Goal: Task Accomplishment & Management: Use online tool/utility

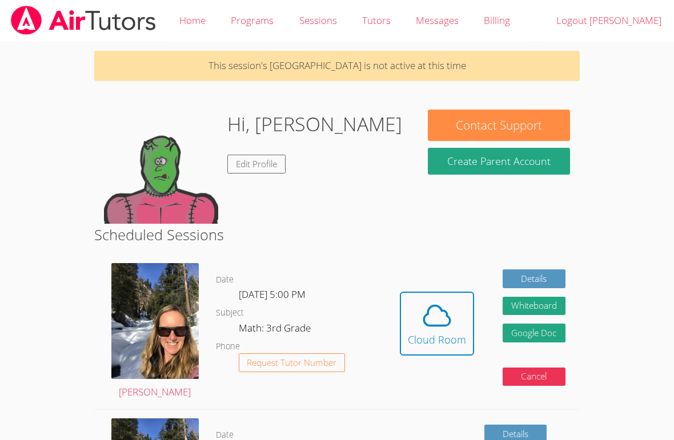
click at [435, 333] on div "Cloud Room" at bounding box center [437, 340] width 58 height 16
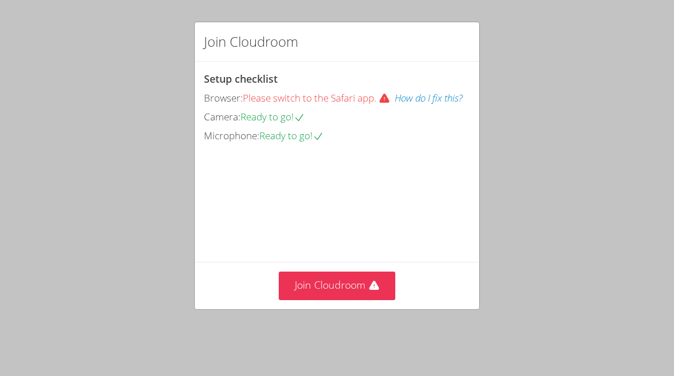
click at [317, 296] on button "Join Cloudroom" at bounding box center [337, 286] width 117 height 28
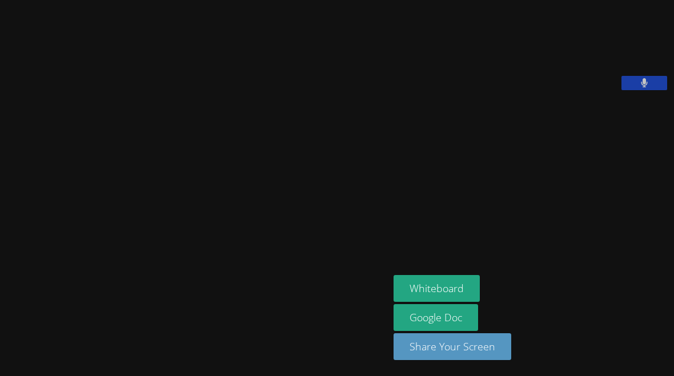
click at [421, 289] on button "Whiteboard" at bounding box center [436, 288] width 86 height 27
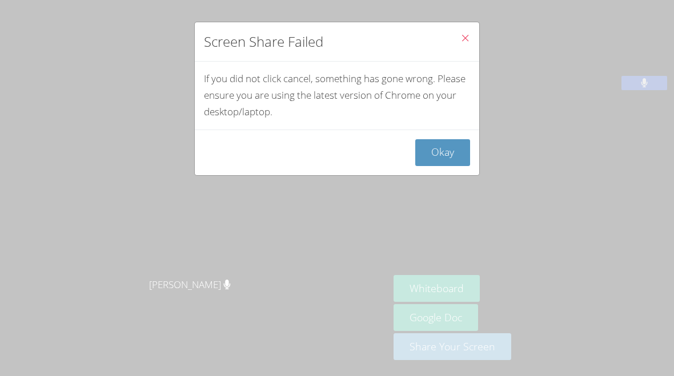
click at [461, 27] on button "Close" at bounding box center [465, 39] width 28 height 35
click at [450, 148] on button "Okay" at bounding box center [442, 152] width 55 height 27
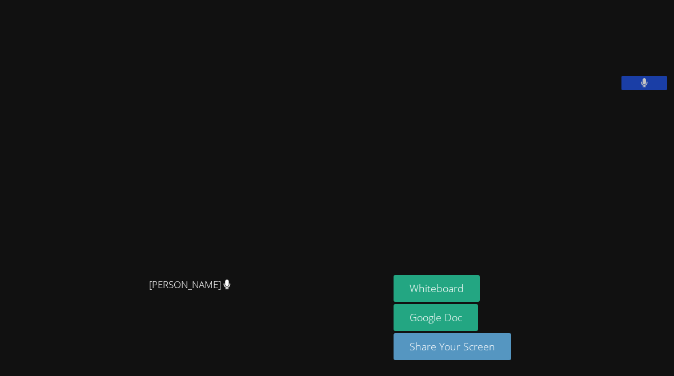
click at [621, 90] on button at bounding box center [644, 83] width 46 height 14
click at [638, 88] on icon at bounding box center [644, 83] width 12 height 10
click at [180, 277] on span "[PERSON_NAME]" at bounding box center [190, 285] width 82 height 17
click at [162, 277] on span "[PERSON_NAME]" at bounding box center [190, 285] width 82 height 17
click at [194, 272] on div "[PERSON_NAME]" at bounding box center [195, 295] width 380 height 46
